Goal: Find specific page/section: Find specific page/section

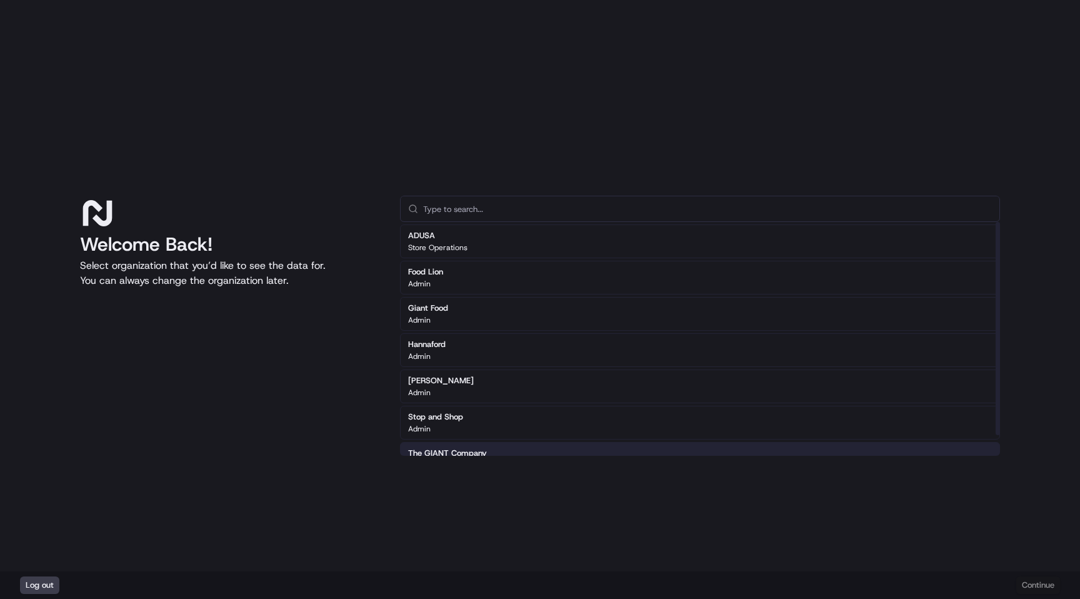
click at [458, 450] on h2 "The GIANT Company" at bounding box center [447, 452] width 79 height 11
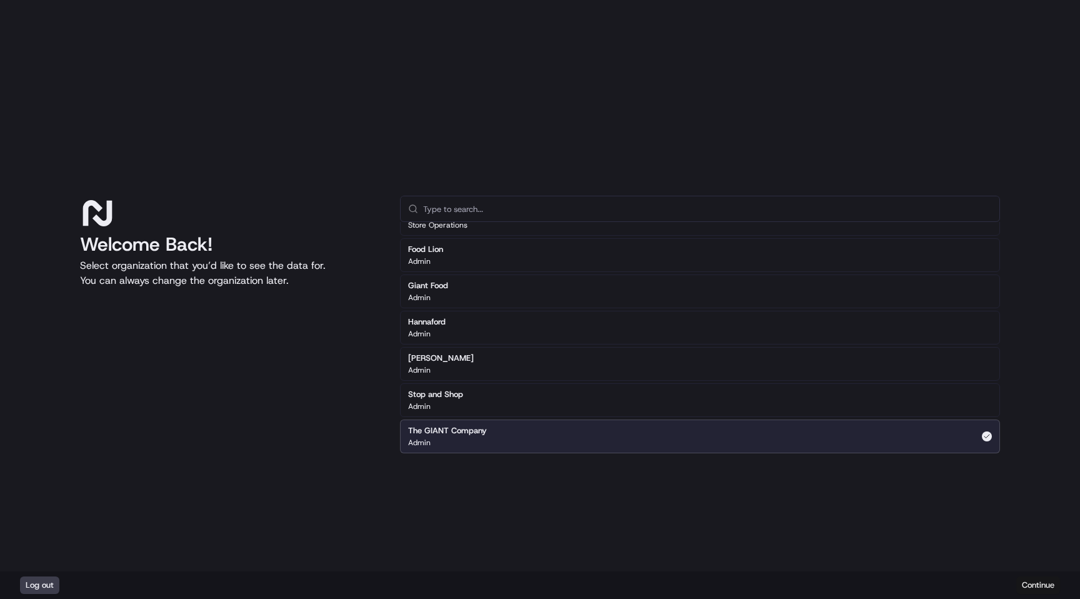
click at [1036, 585] on button "Continue" at bounding box center [1038, 584] width 44 height 17
